Goal: Task Accomplishment & Management: Manage account settings

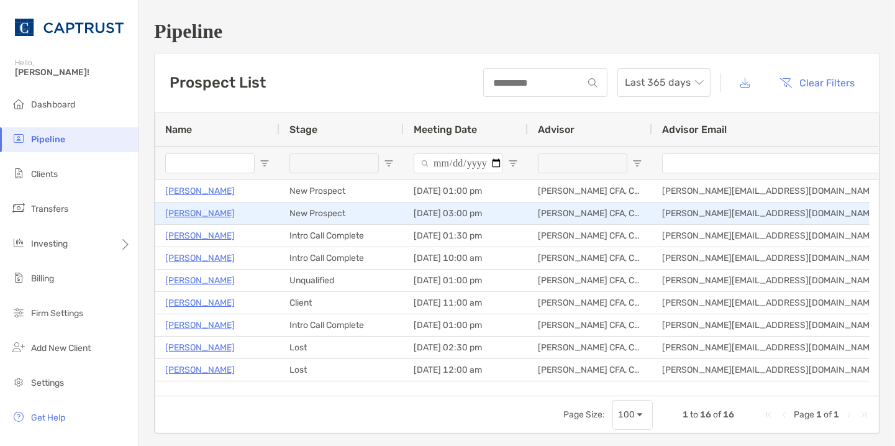
click at [223, 215] on p "[PERSON_NAME]" at bounding box center [200, 214] width 70 height 16
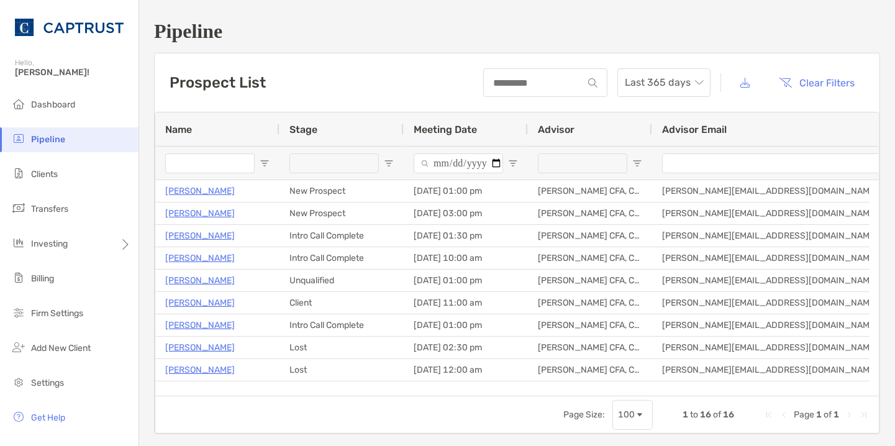
drag, startPoint x: 221, startPoint y: 419, endPoint x: 740, endPoint y: 57, distance: 633.3
click at [740, 57] on div "Prospect List Last 365 days Clear Filters" at bounding box center [517, 82] width 725 height 58
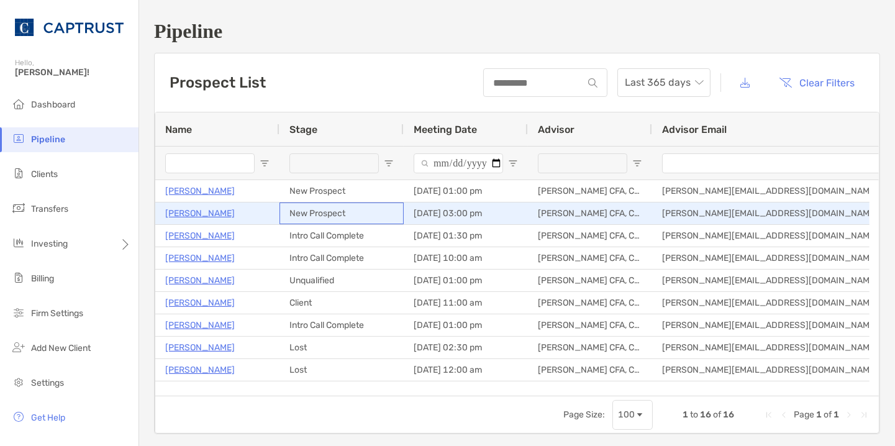
click at [322, 206] on div "New Prospect" at bounding box center [342, 214] width 124 height 22
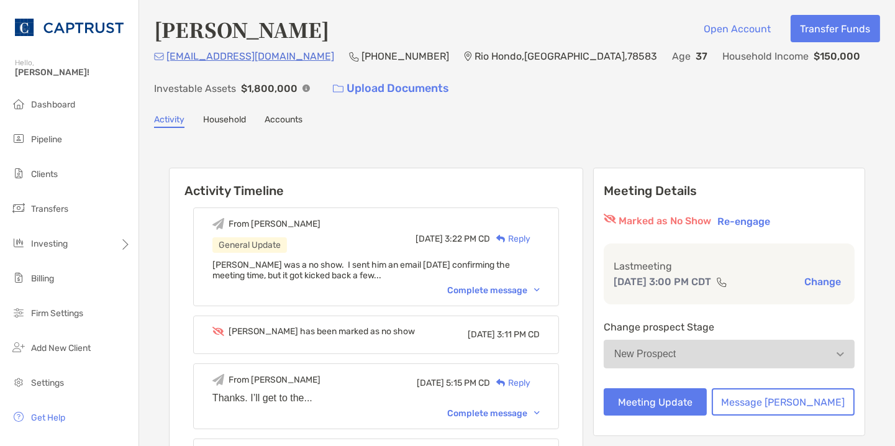
click at [497, 294] on div "Complete message" at bounding box center [493, 290] width 93 height 11
